Goal: Find specific page/section: Find specific page/section

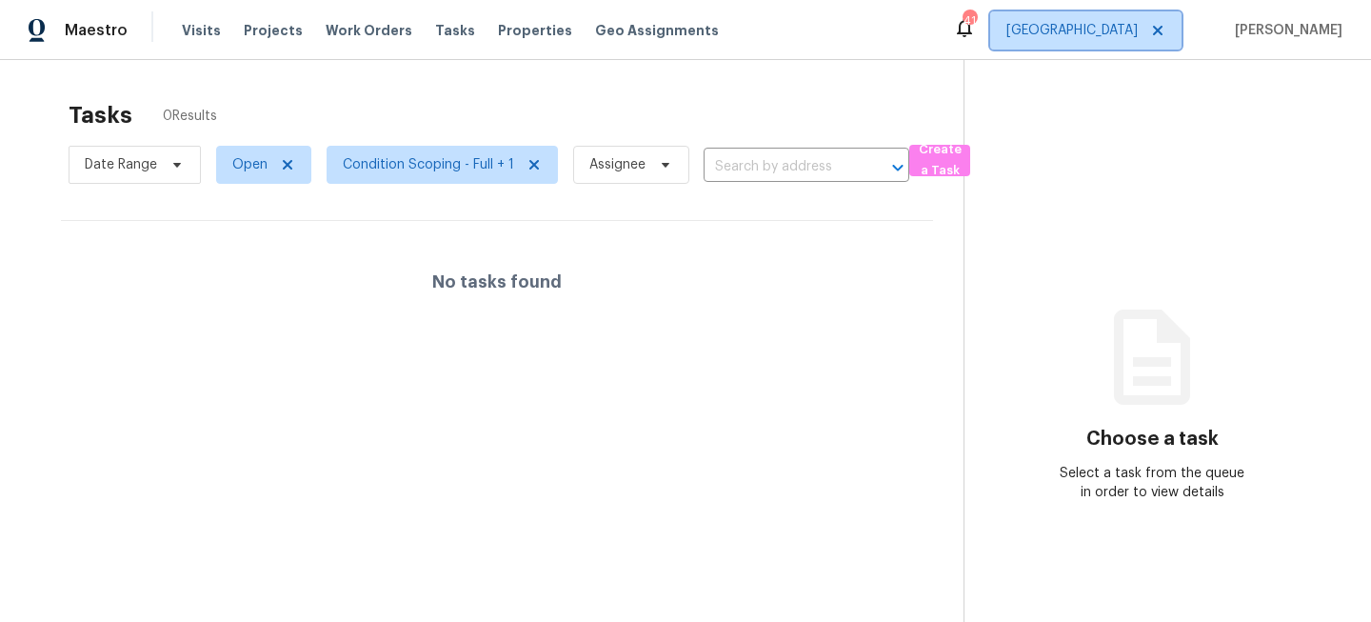
click at [1138, 39] on span "[GEOGRAPHIC_DATA]" at bounding box center [1072, 30] width 131 height 19
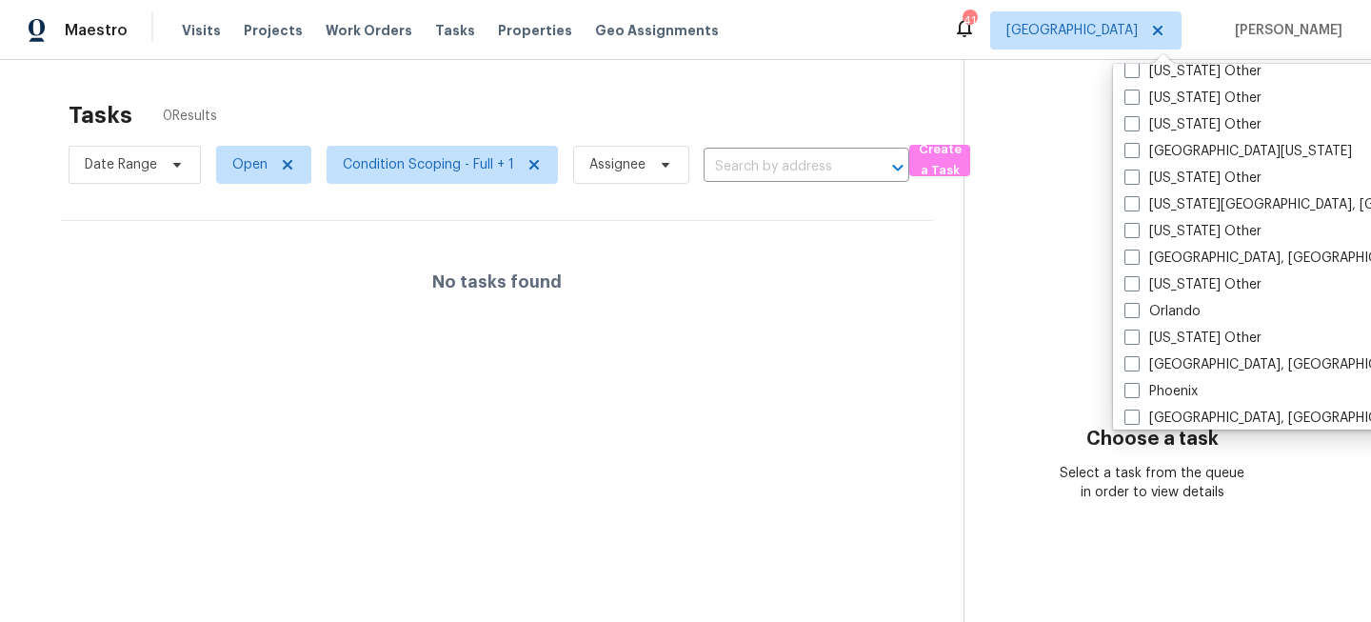
scroll to position [1988, 0]
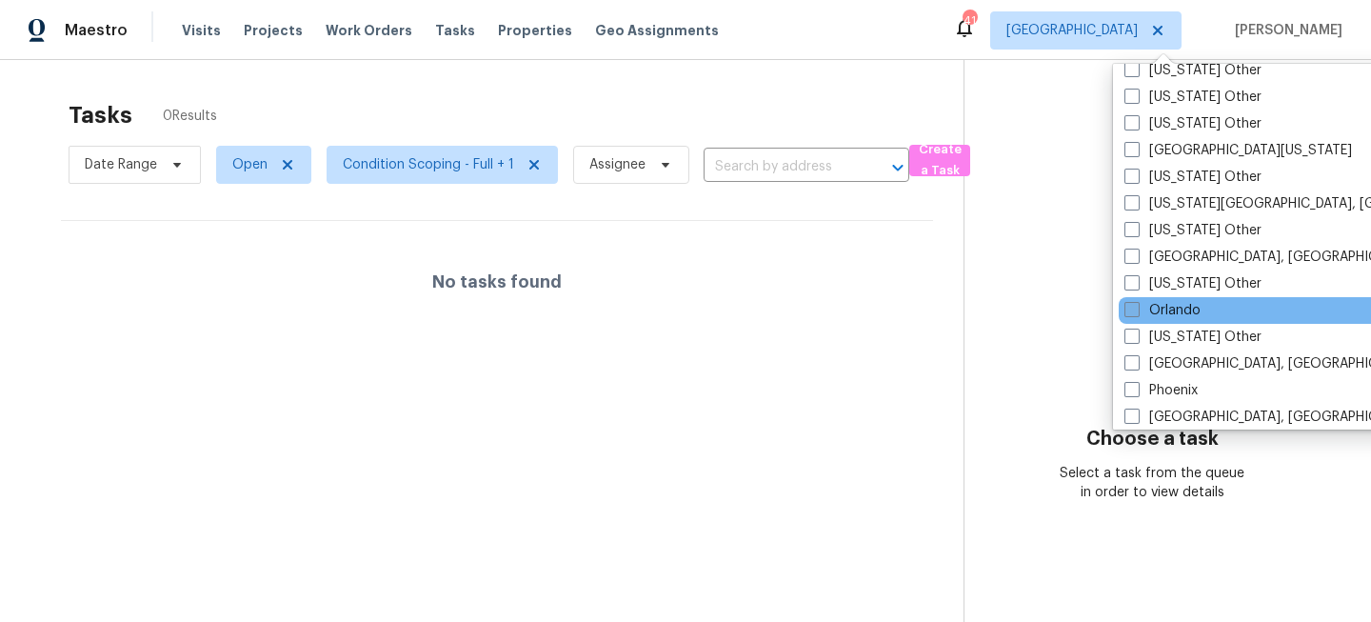
click at [1163, 310] on label "Orlando" at bounding box center [1163, 310] width 76 height 19
click at [1137, 310] on input "Orlando" at bounding box center [1131, 307] width 12 height 12
checkbox input "true"
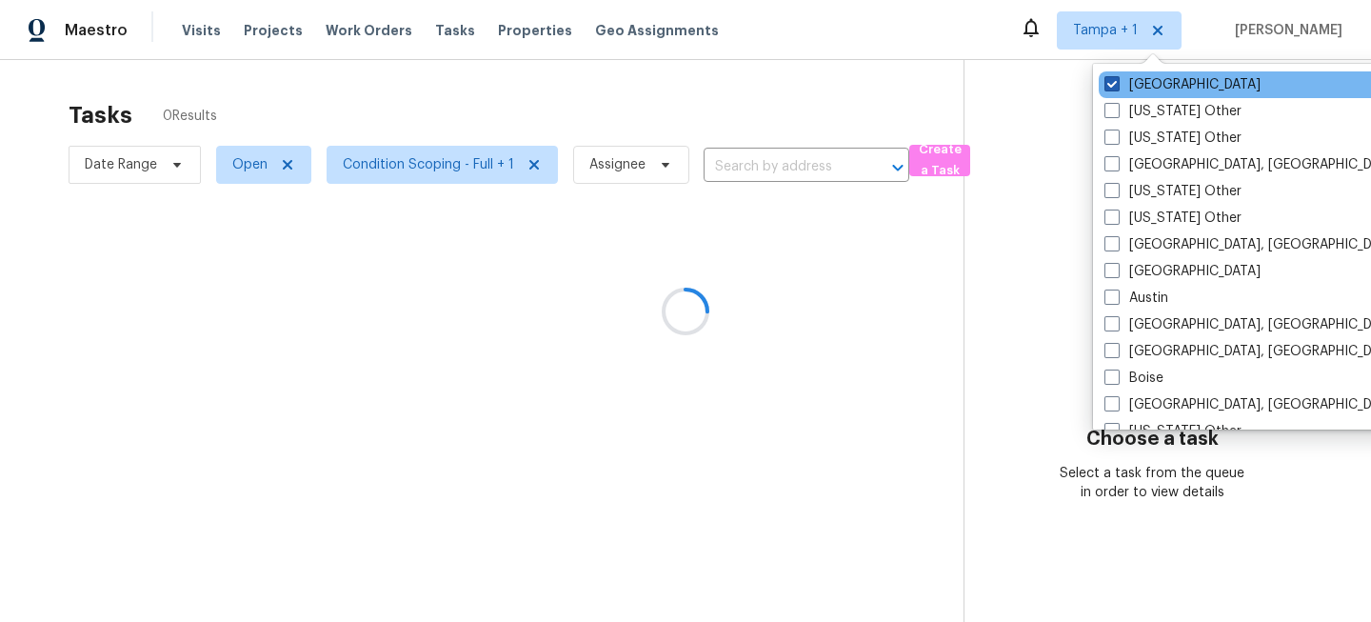
click at [1135, 81] on label "[GEOGRAPHIC_DATA]" at bounding box center [1183, 84] width 156 height 19
click at [1117, 81] on input "[GEOGRAPHIC_DATA]" at bounding box center [1111, 81] width 12 height 12
checkbox input "false"
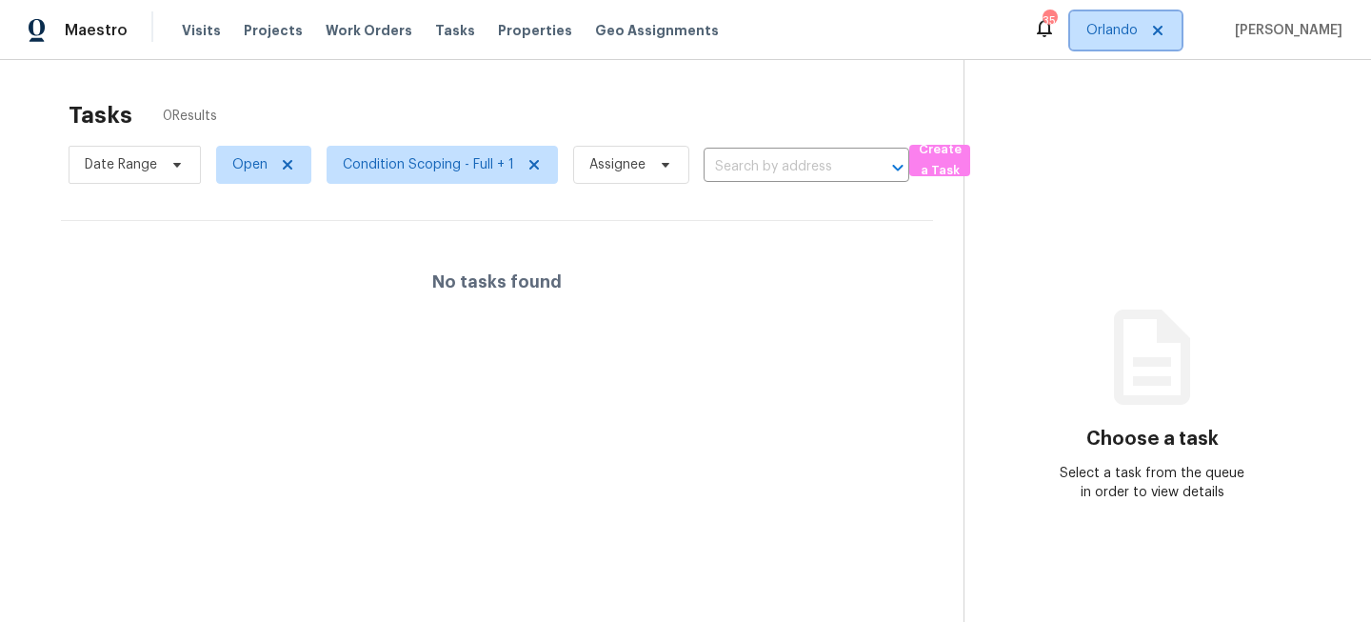
click at [1125, 29] on span "Orlando" at bounding box center [1112, 30] width 51 height 19
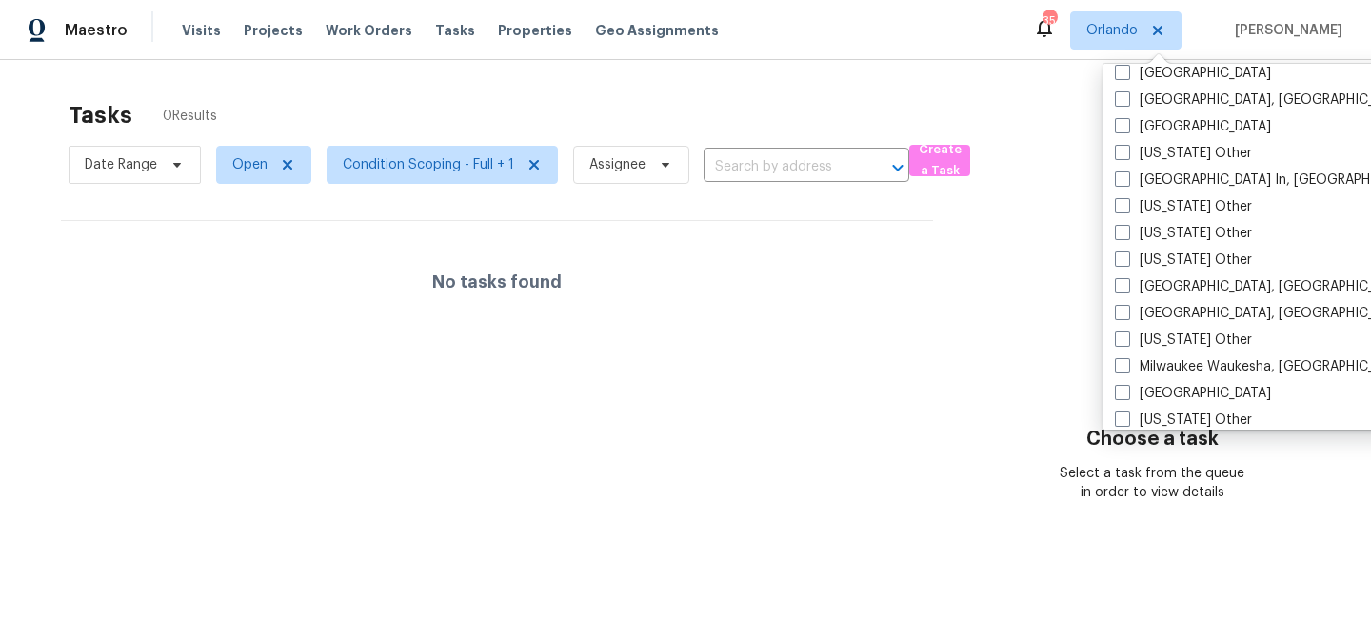
scroll to position [1346, 0]
click at [1133, 310] on label "[GEOGRAPHIC_DATA], [GEOGRAPHIC_DATA]" at bounding box center [1262, 312] width 295 height 19
click at [1128, 310] on input "[GEOGRAPHIC_DATA], [GEOGRAPHIC_DATA]" at bounding box center [1121, 309] width 12 height 12
checkbox input "true"
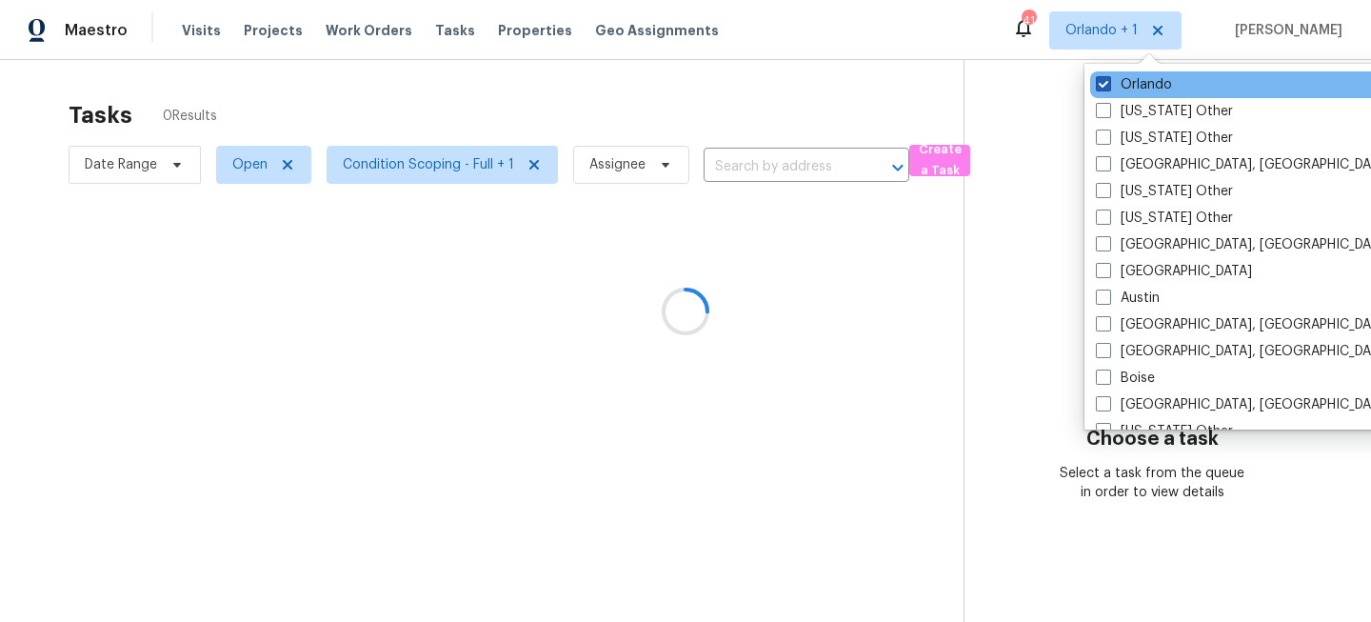
click at [1135, 76] on label "Orlando" at bounding box center [1134, 84] width 76 height 19
click at [1109, 76] on input "Orlando" at bounding box center [1102, 81] width 12 height 12
checkbox input "false"
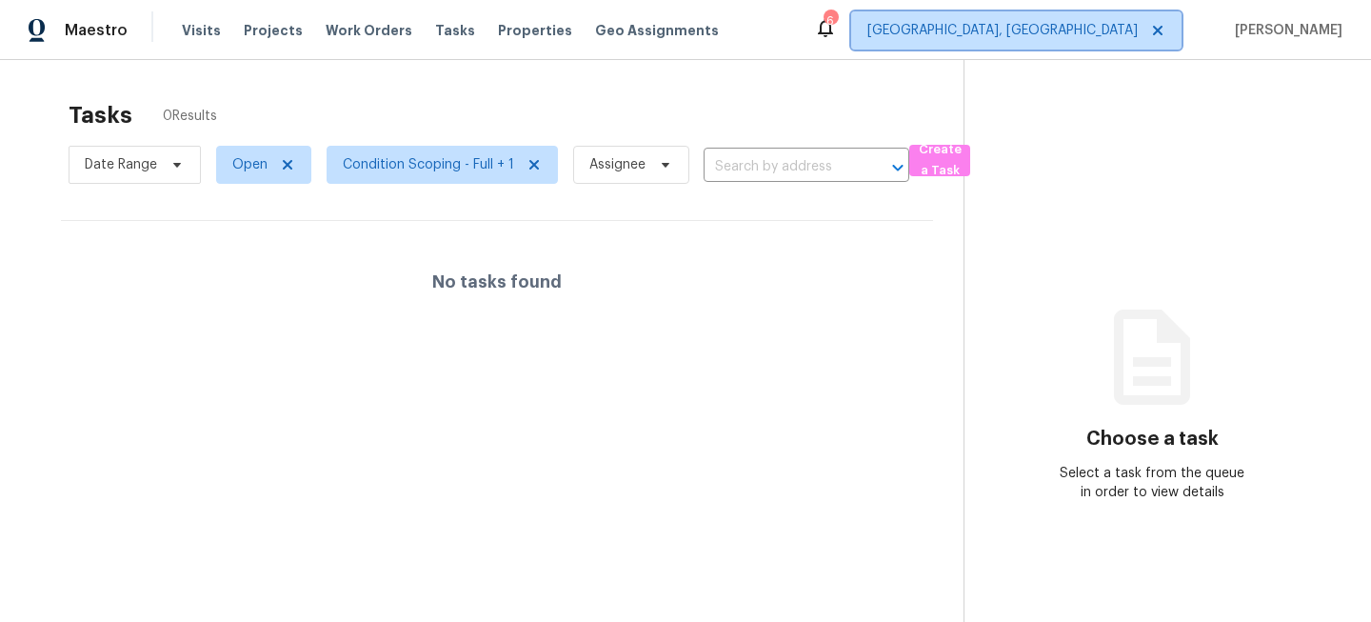
click at [1112, 21] on span "[GEOGRAPHIC_DATA], [GEOGRAPHIC_DATA]" at bounding box center [1003, 30] width 270 height 19
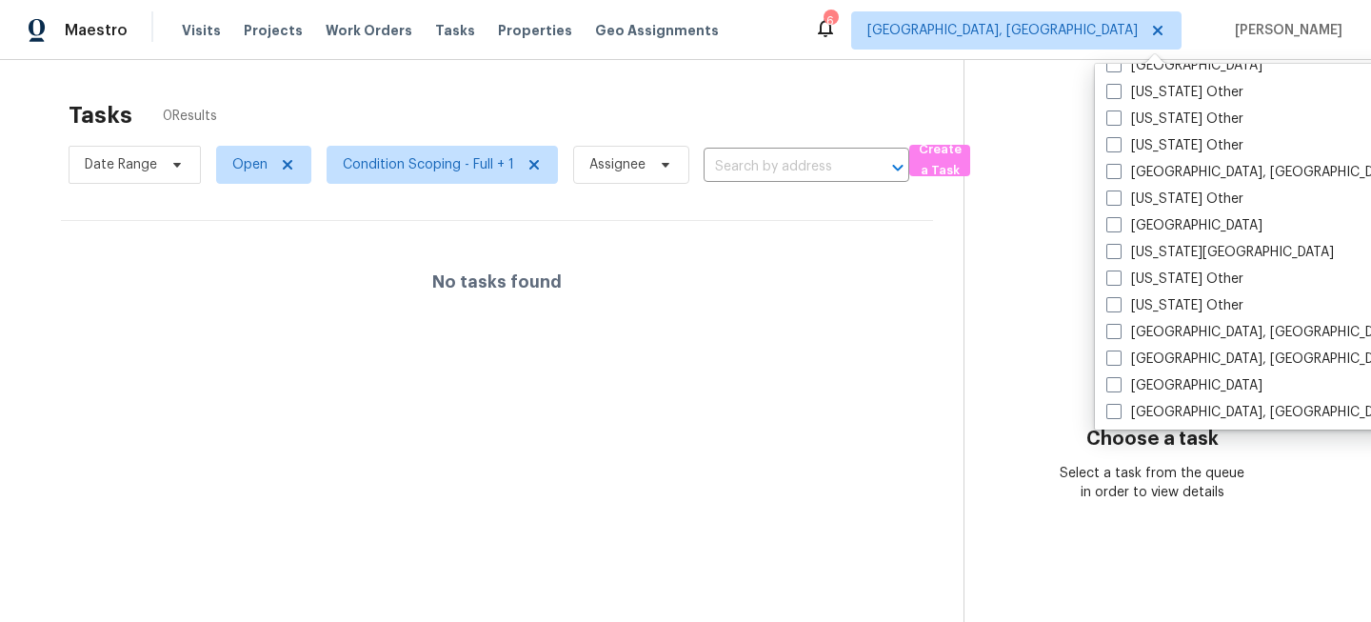
scroll to position [1076, 0]
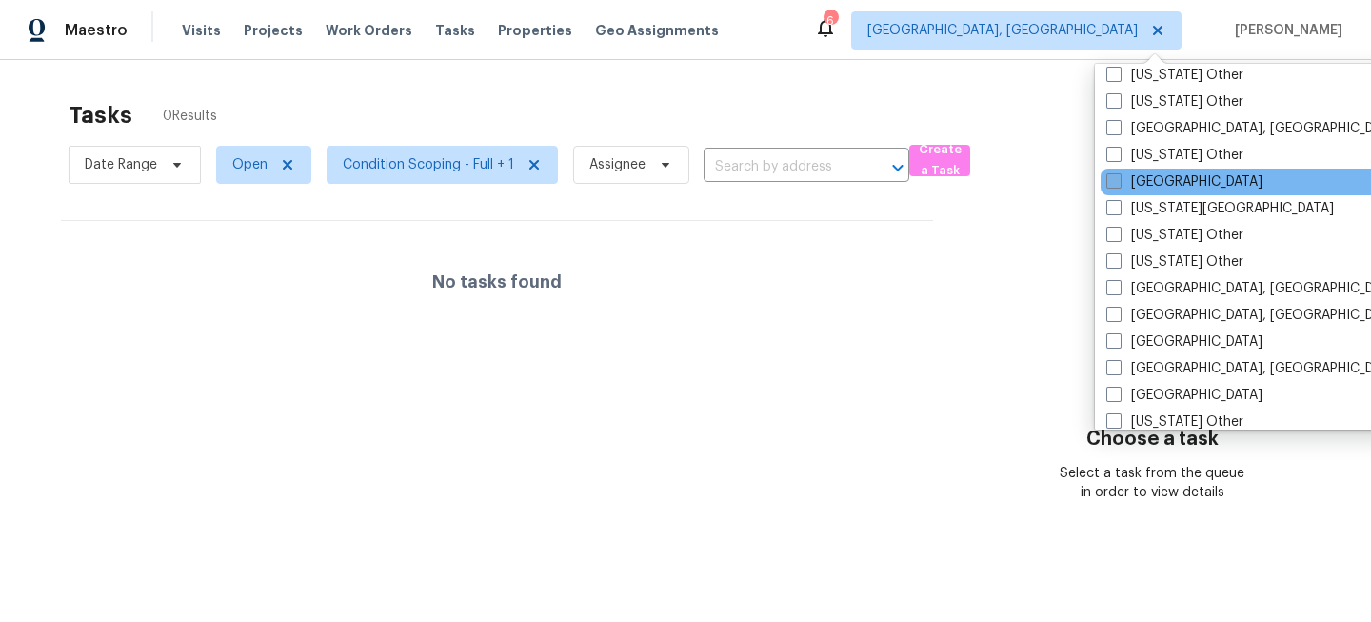
click at [1132, 183] on label "[GEOGRAPHIC_DATA]" at bounding box center [1185, 181] width 156 height 19
click at [1119, 183] on input "[GEOGRAPHIC_DATA]" at bounding box center [1113, 178] width 12 height 12
checkbox input "true"
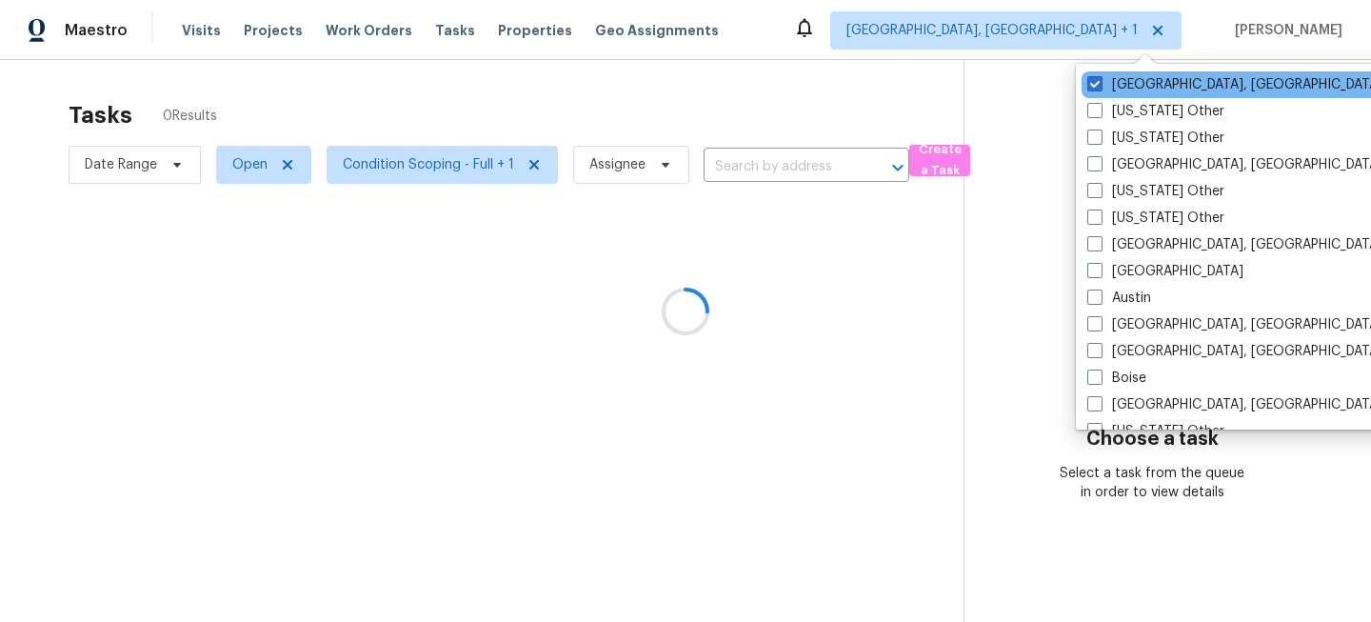
click at [1128, 73] on div "[GEOGRAPHIC_DATA], [GEOGRAPHIC_DATA]" at bounding box center [1274, 84] width 384 height 27
click at [1107, 87] on label "[GEOGRAPHIC_DATA], [GEOGRAPHIC_DATA]" at bounding box center [1235, 84] width 295 height 19
click at [1100, 87] on input "[GEOGRAPHIC_DATA], [GEOGRAPHIC_DATA]" at bounding box center [1094, 81] width 12 height 12
checkbox input "false"
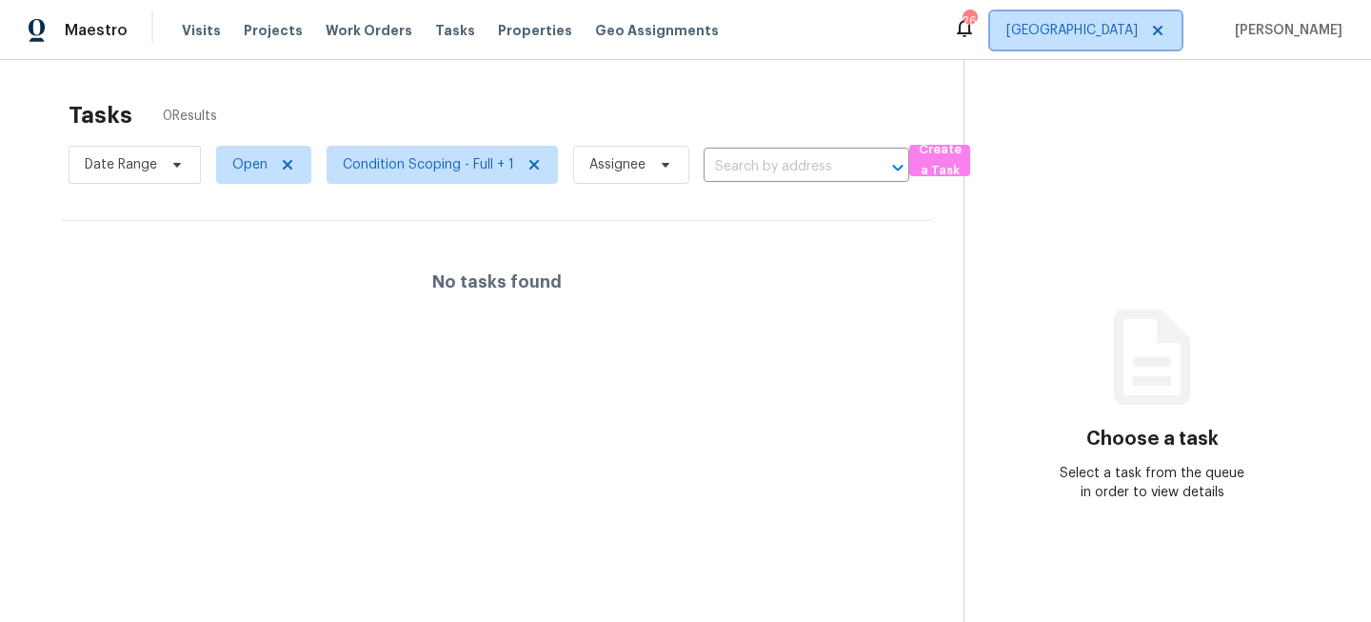
click at [1117, 32] on span "[GEOGRAPHIC_DATA]" at bounding box center [1072, 30] width 131 height 19
